Goal: Find specific page/section: Find specific page/section

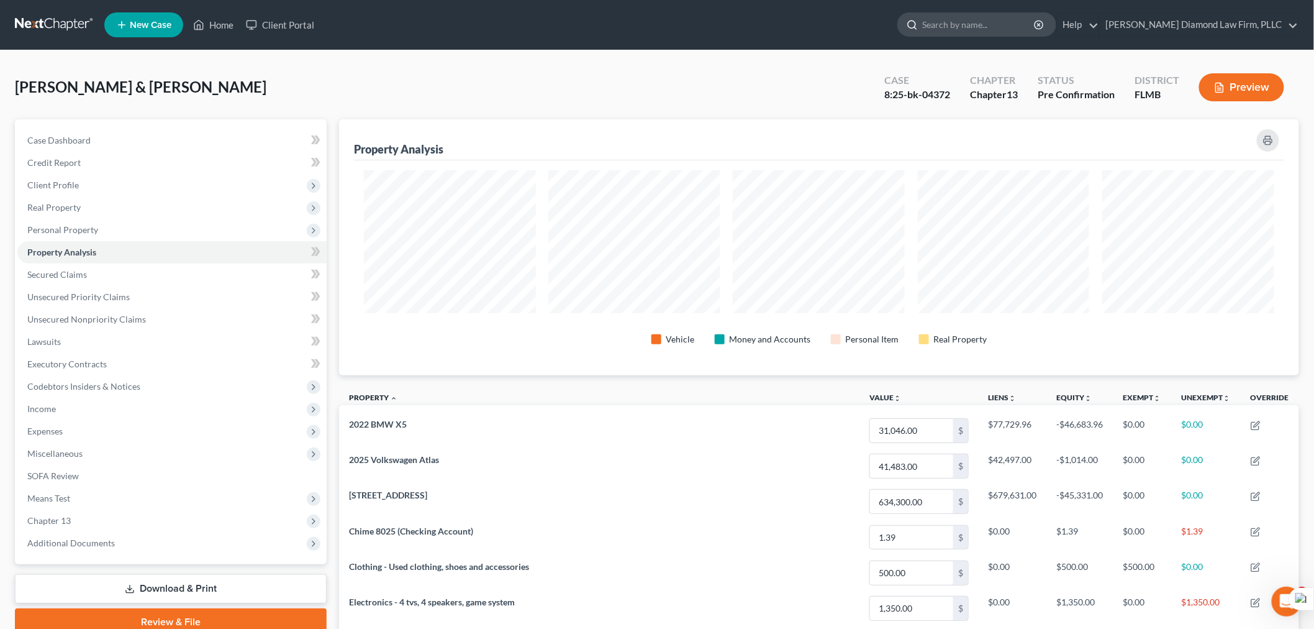
click at [1027, 19] on input "search" at bounding box center [979, 24] width 114 height 23
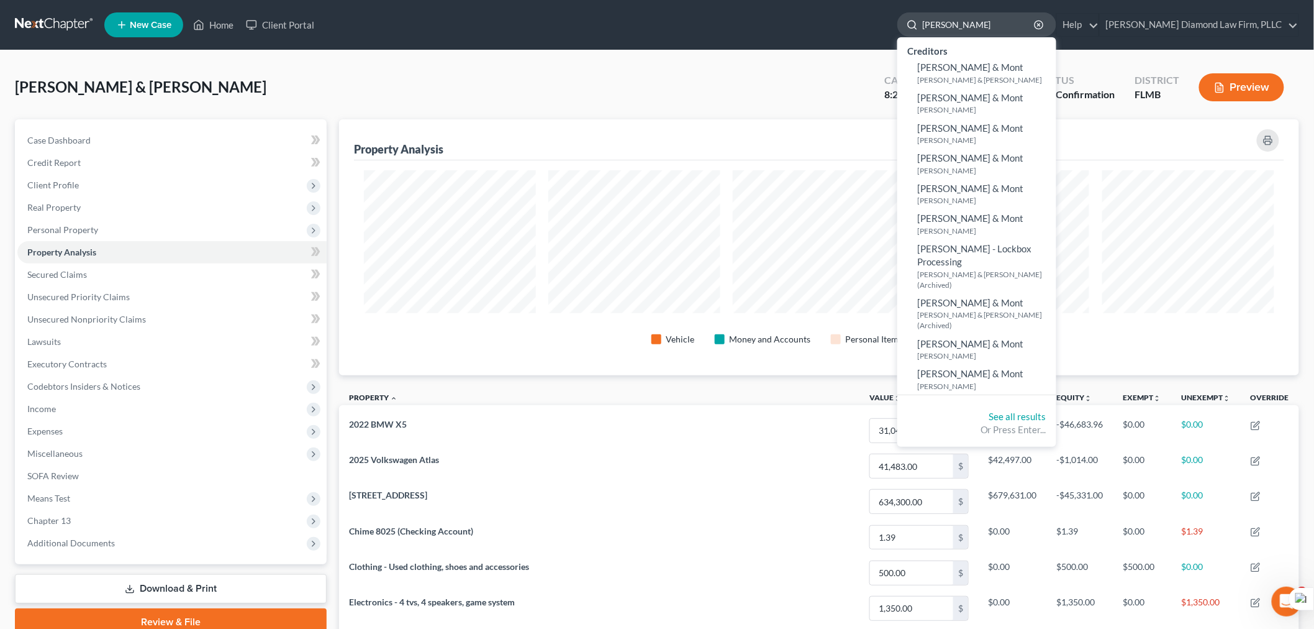
click at [981, 29] on input "[PERSON_NAME]" at bounding box center [979, 24] width 114 height 23
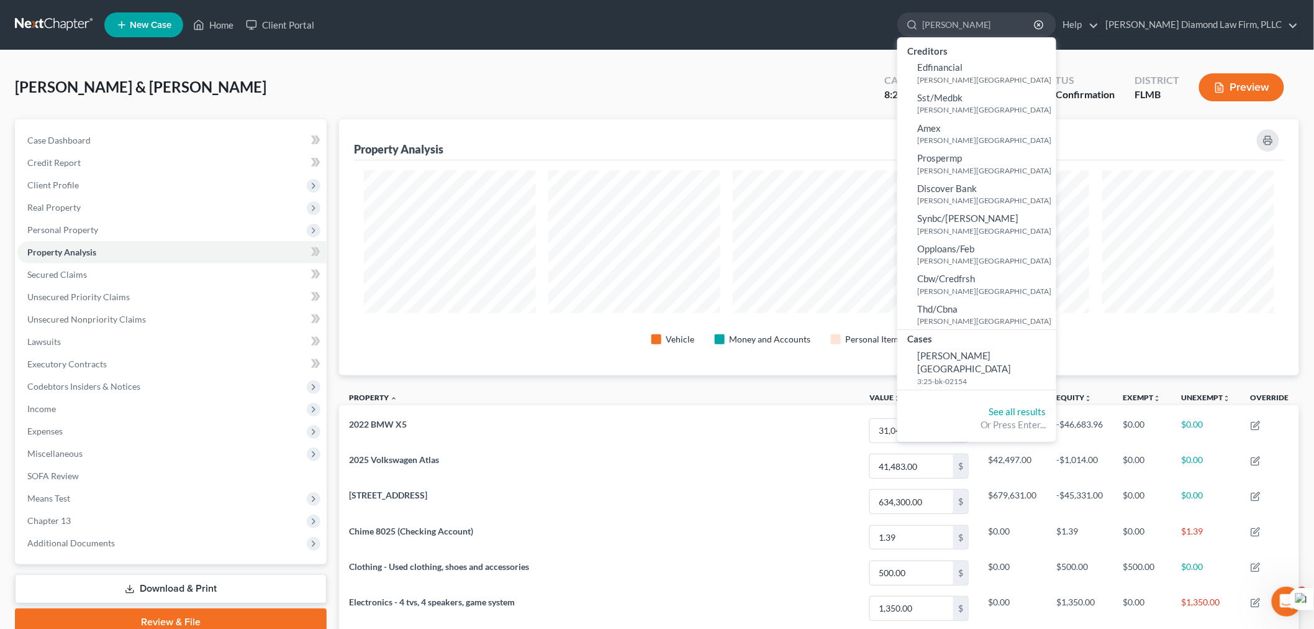
type input "[PERSON_NAME]"
click at [1007, 359] on span "[PERSON_NAME][GEOGRAPHIC_DATA]" at bounding box center [964, 362] width 94 height 24
select select "13"
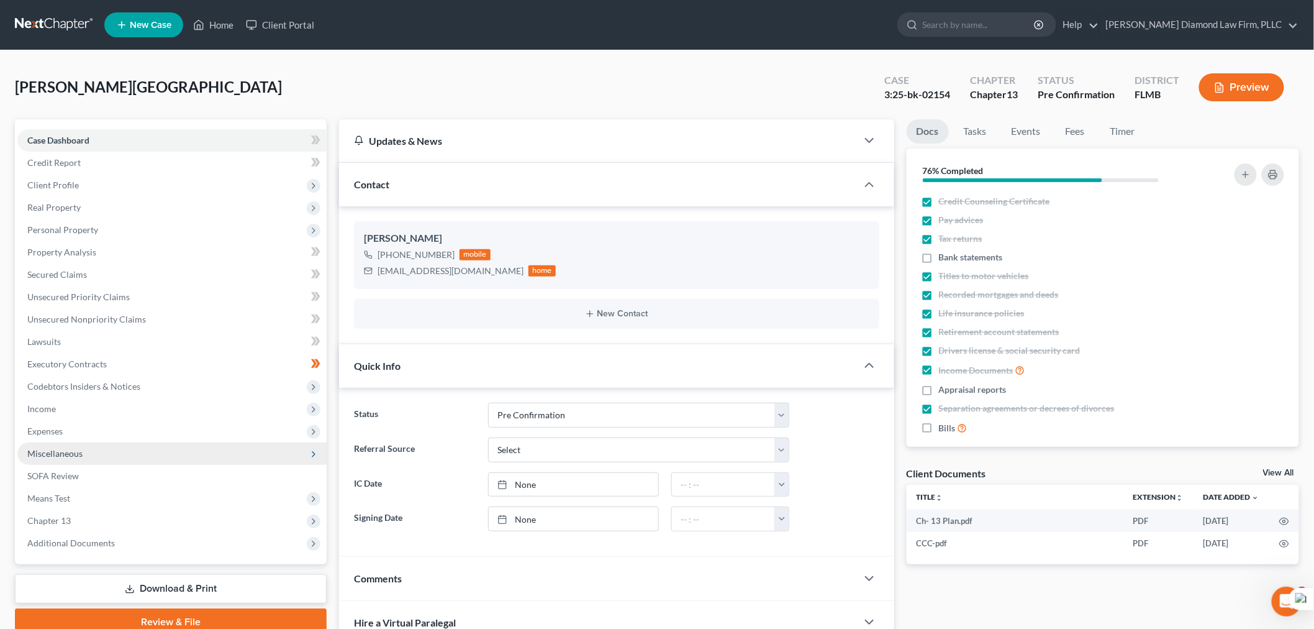
click at [57, 444] on span "Miscellaneous" at bounding box center [171, 453] width 309 height 22
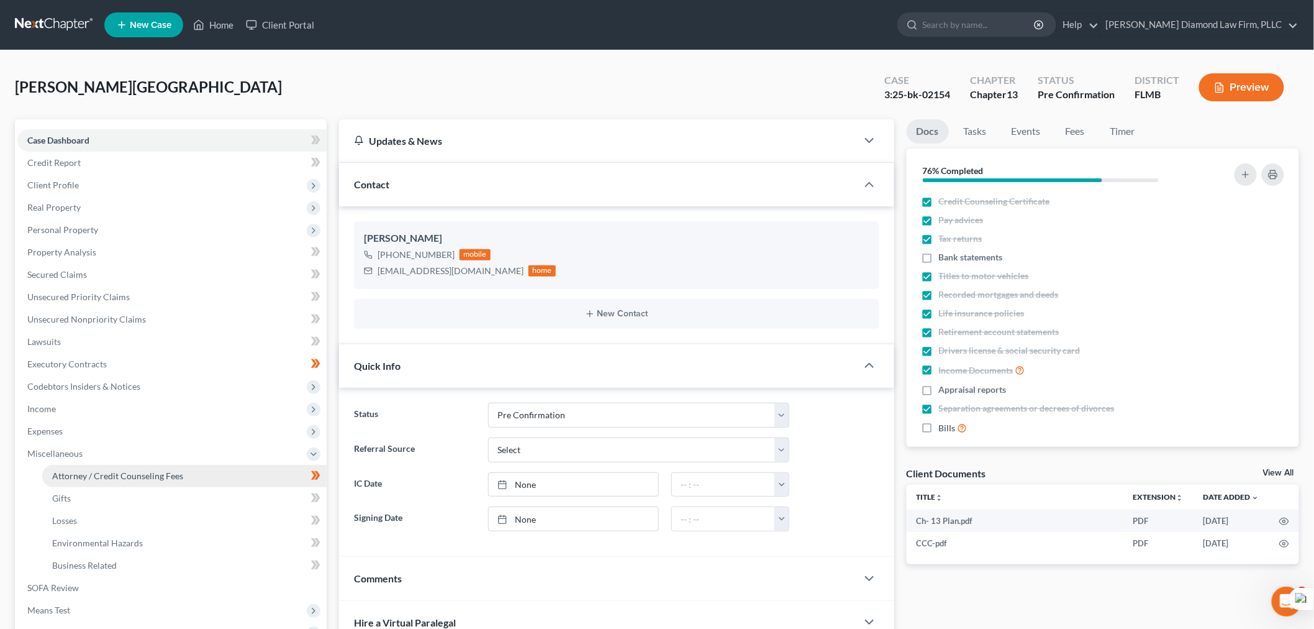
click at [78, 477] on span "Attorney / Credit Counseling Fees" at bounding box center [117, 475] width 131 height 11
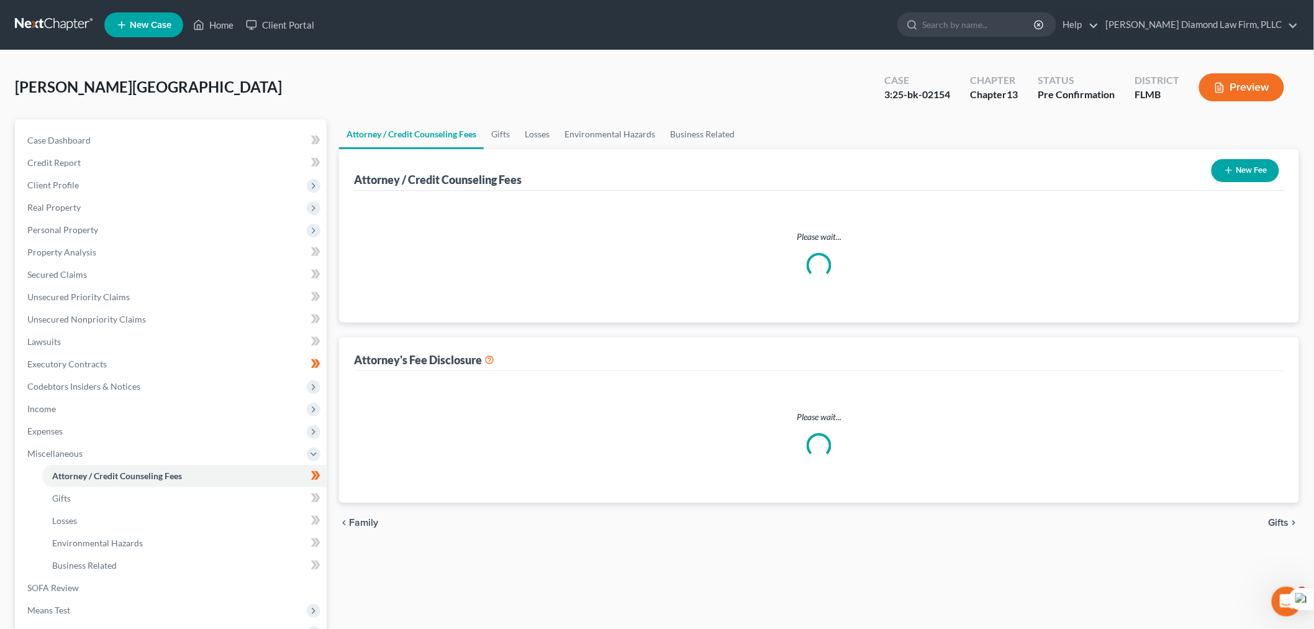
select select "2"
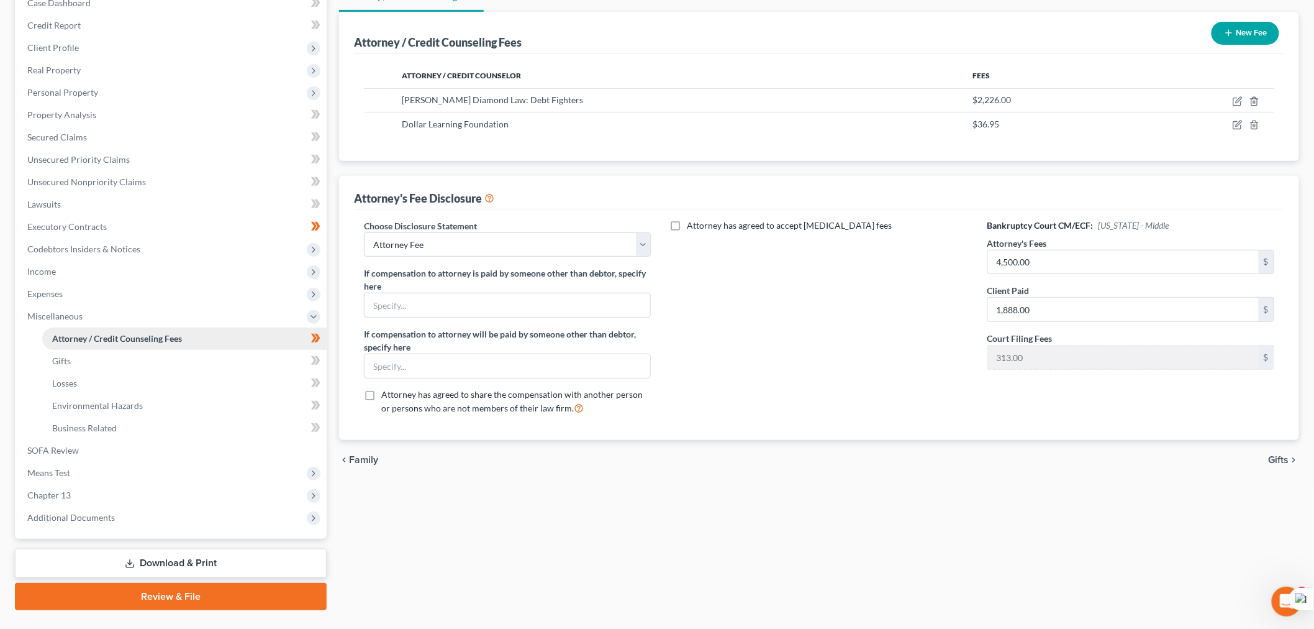
scroll to position [138, 0]
click at [88, 498] on span "Chapter 13" at bounding box center [171, 494] width 309 height 22
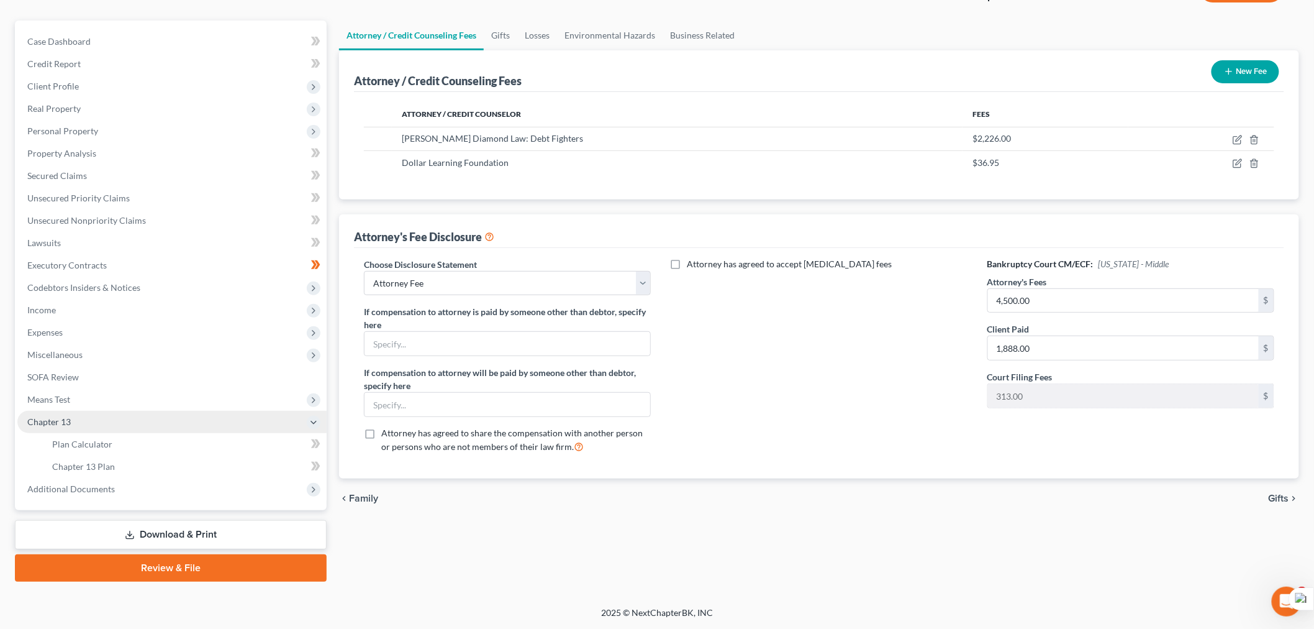
scroll to position [97, 0]
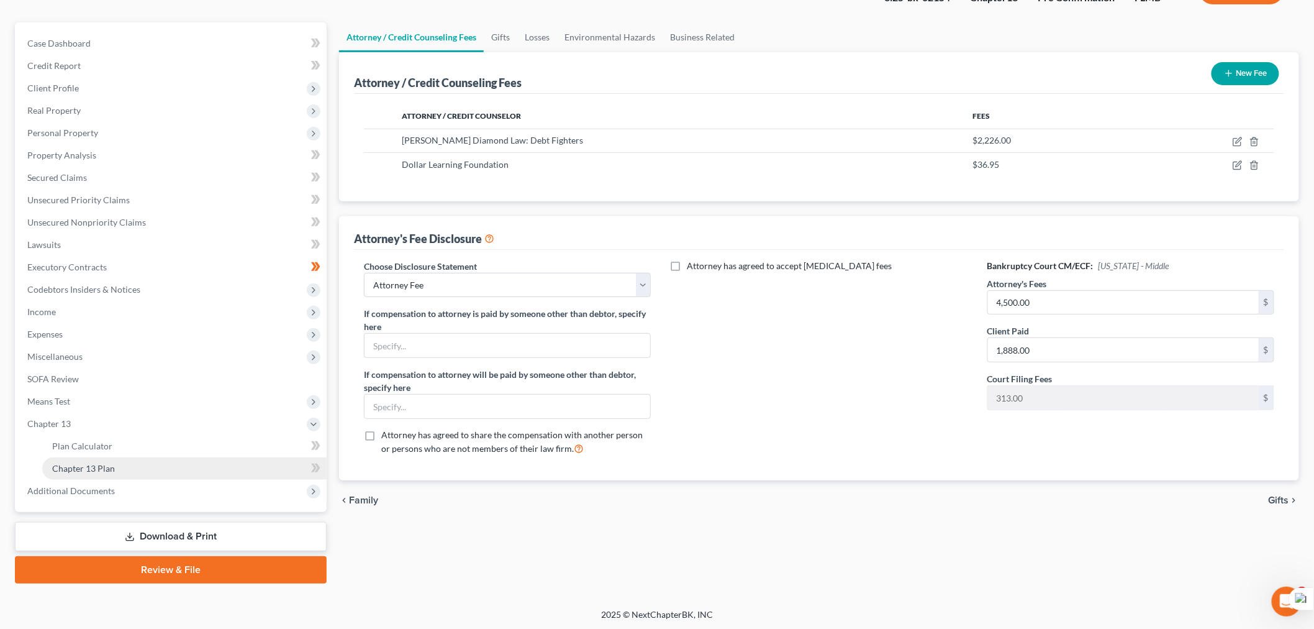
click at [92, 473] on link "Chapter 13 Plan" at bounding box center [184, 468] width 284 height 22
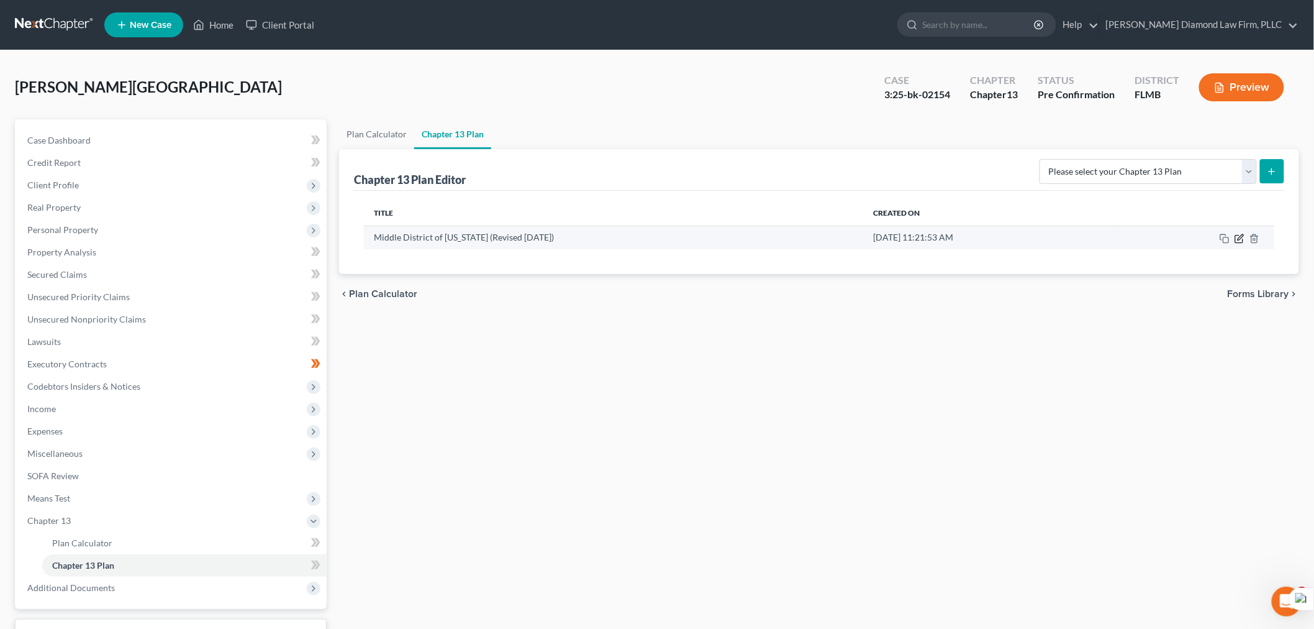
click at [1237, 234] on icon "button" at bounding box center [1240, 239] width 10 height 10
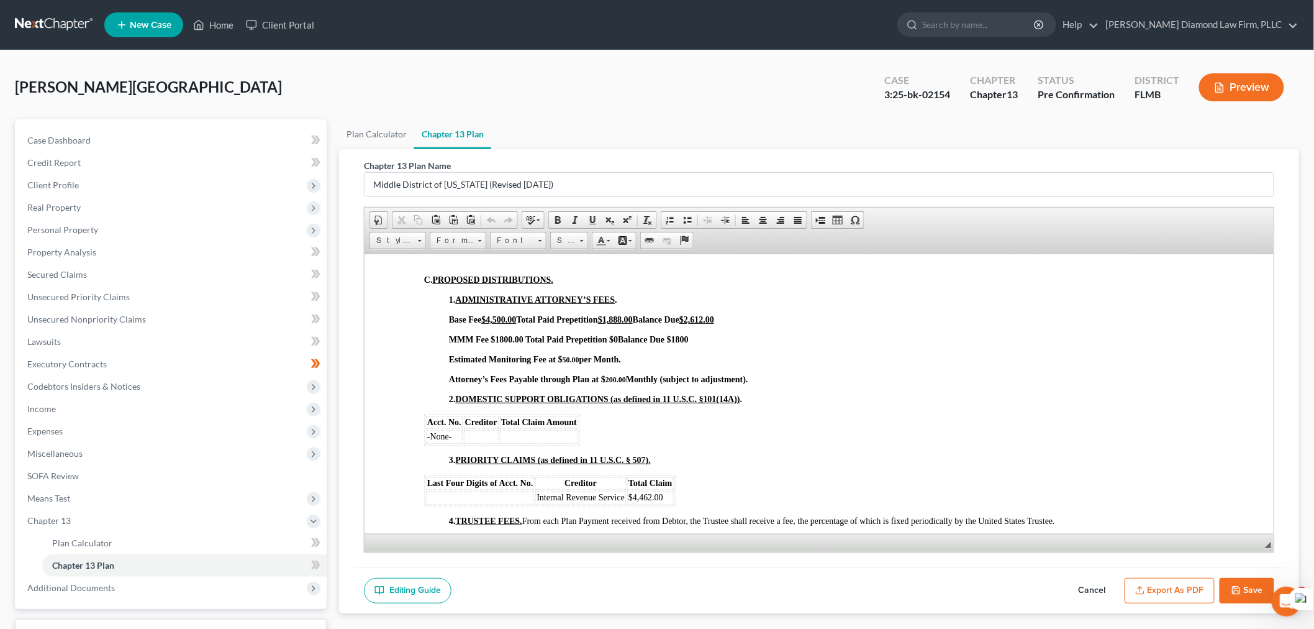
scroll to position [694, 0]
